Goal: Transaction & Acquisition: Purchase product/service

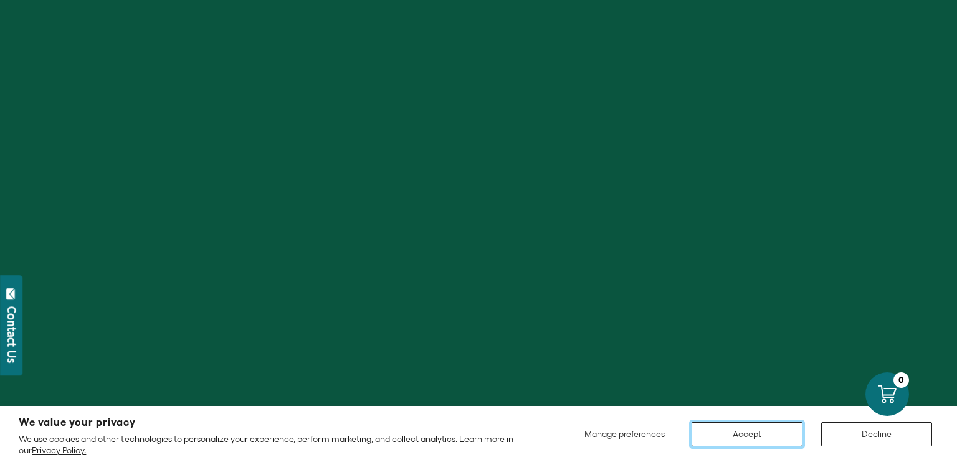
click at [765, 437] on button "Accept" at bounding box center [747, 435] width 111 height 24
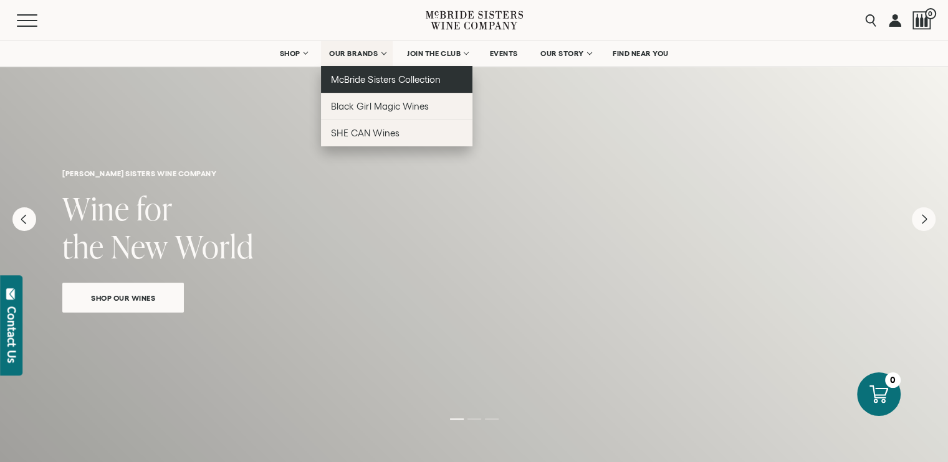
click at [383, 80] on span "McBride Sisters Collection" at bounding box center [386, 79] width 110 height 11
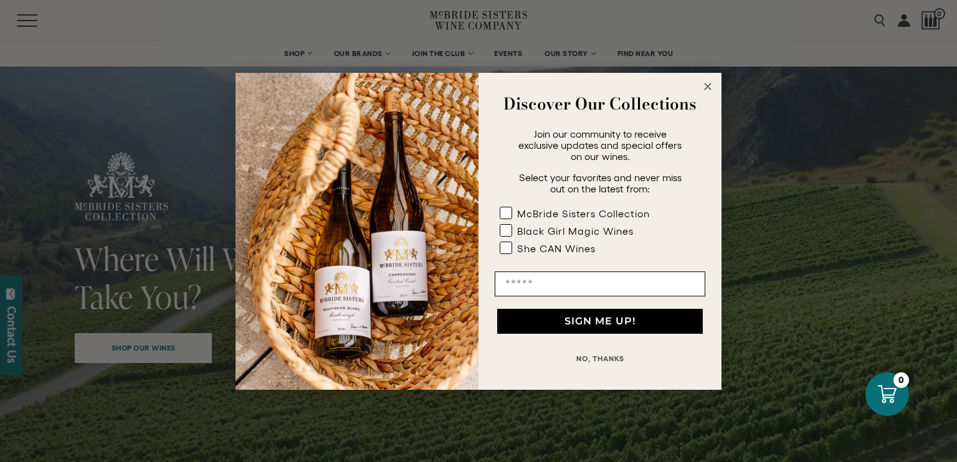
click at [707, 84] on circle "Close dialog" at bounding box center [708, 86] width 14 height 14
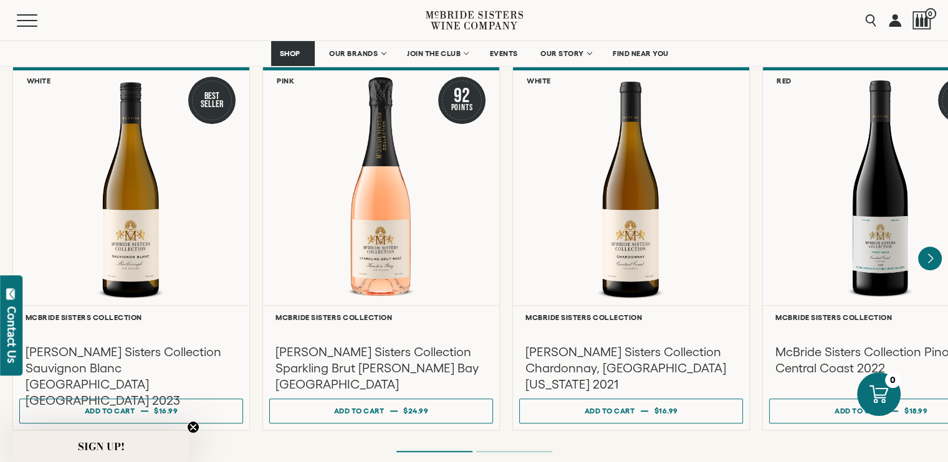
scroll to position [1067, 0]
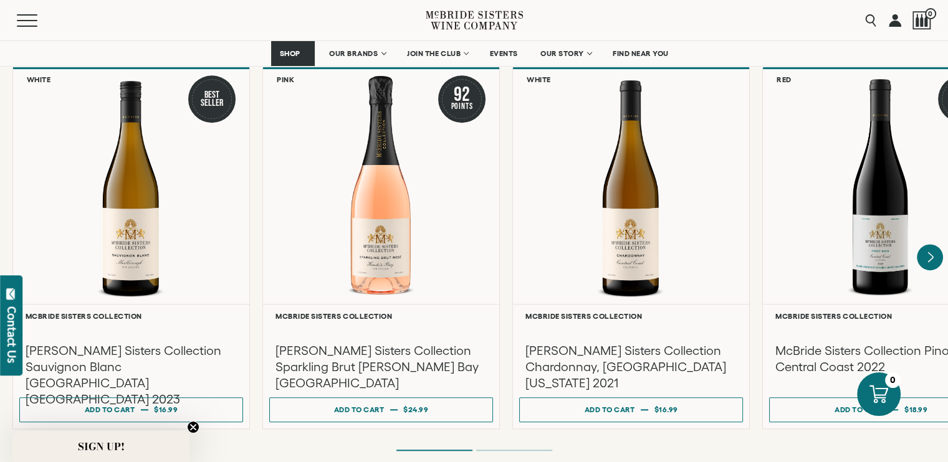
click at [929, 252] on icon "Next" at bounding box center [930, 257] width 5 height 10
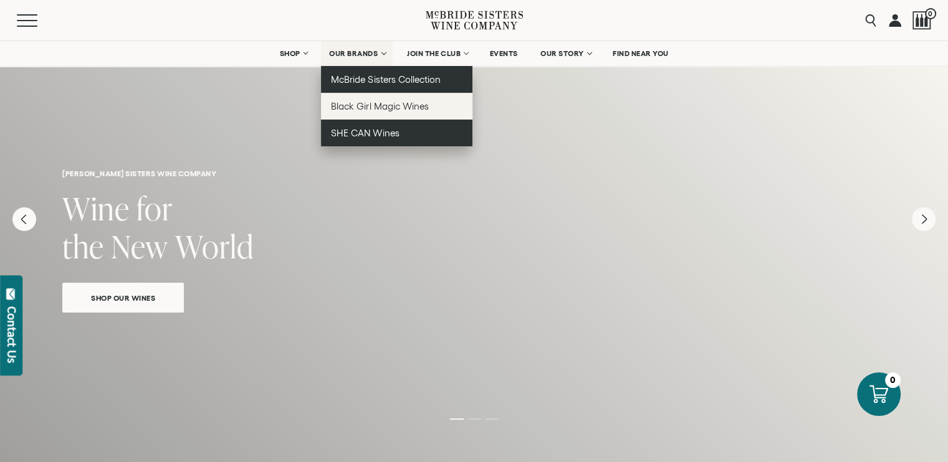
click at [358, 76] on span "McBride Sisters Collection" at bounding box center [386, 79] width 110 height 11
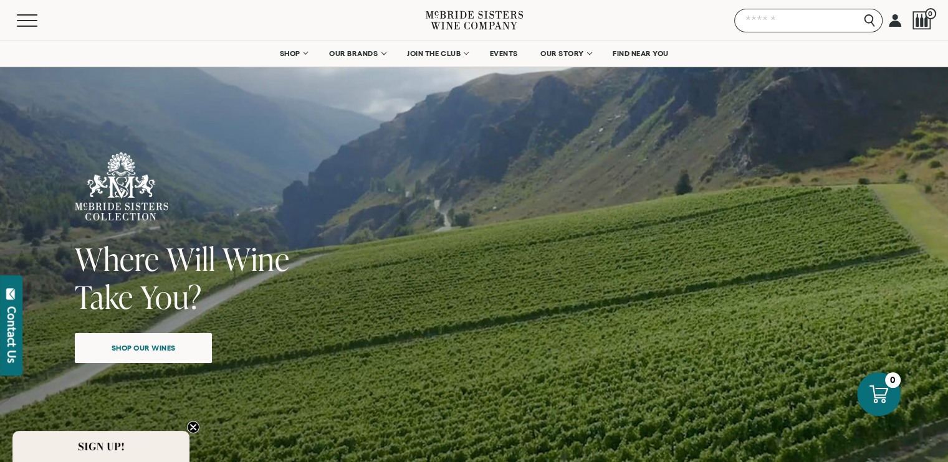
click at [875, 24] on input "Search" at bounding box center [808, 21] width 148 height 24
type input "**********"
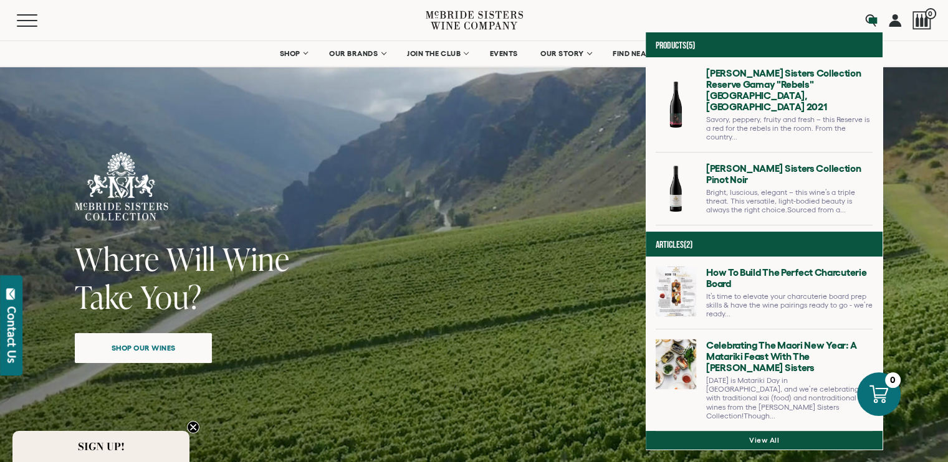
click at [678, 186] on link at bounding box center [764, 194] width 217 height 62
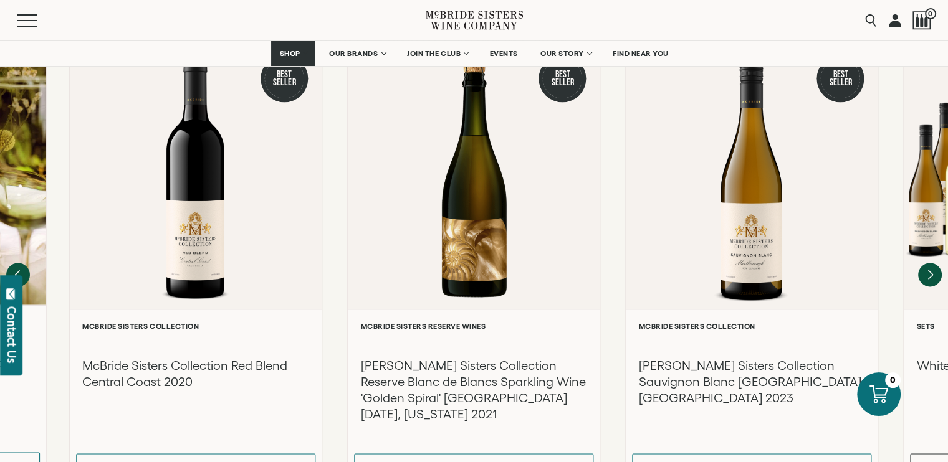
scroll to position [1620, 0]
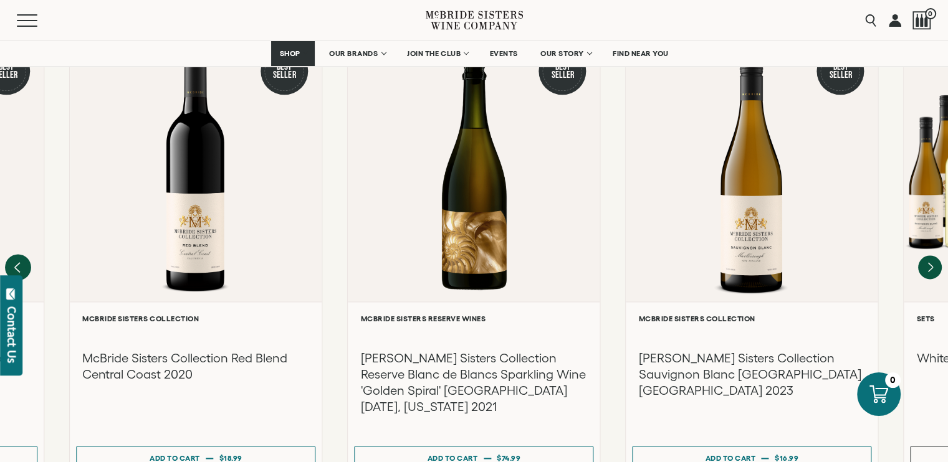
click at [18, 263] on icon "Previous" at bounding box center [17, 268] width 5 height 10
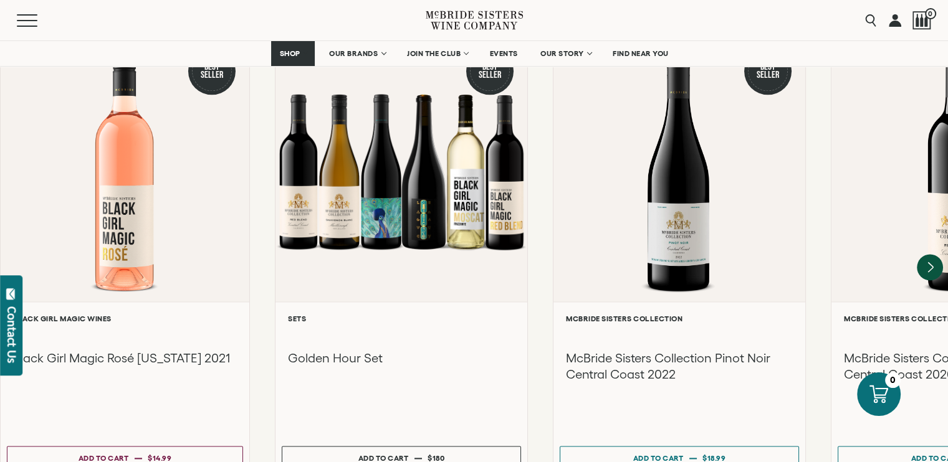
click at [929, 262] on icon "Next" at bounding box center [930, 267] width 5 height 10
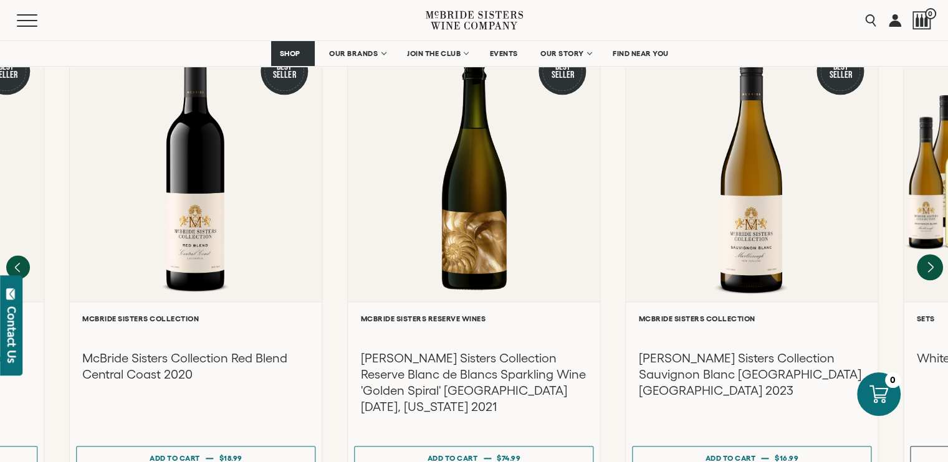
click at [929, 262] on icon "Next" at bounding box center [930, 267] width 5 height 10
